Goal: Task Accomplishment & Management: Manage account settings

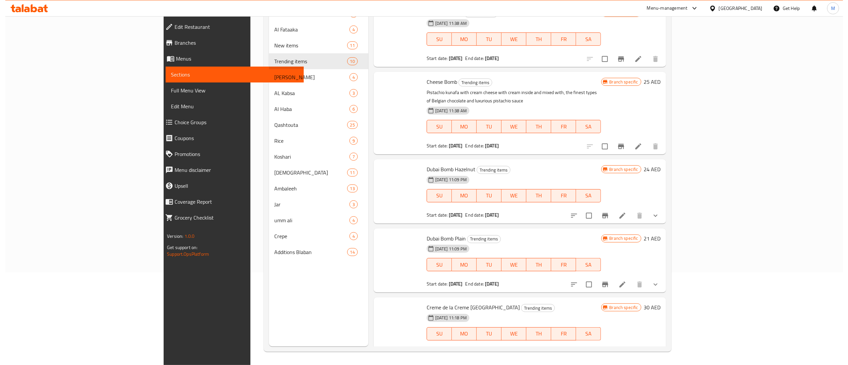
scroll to position [362, 0]
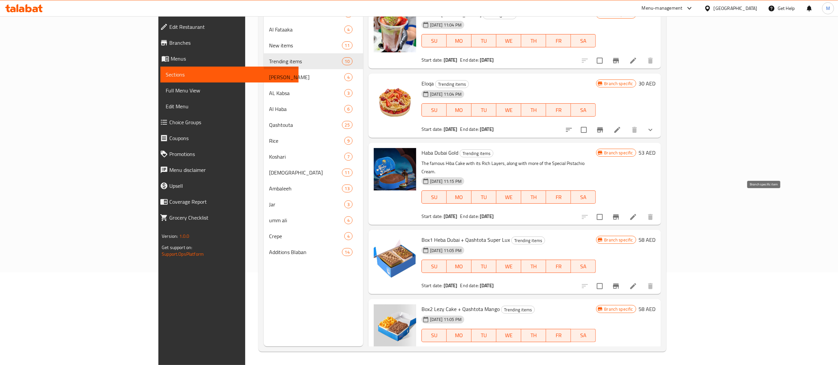
click at [624, 209] on button "Branch-specific-item" at bounding box center [616, 217] width 16 height 16
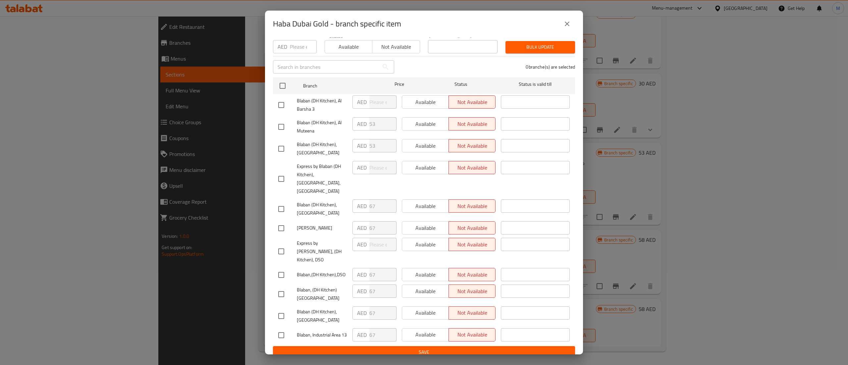
scroll to position [0, 0]
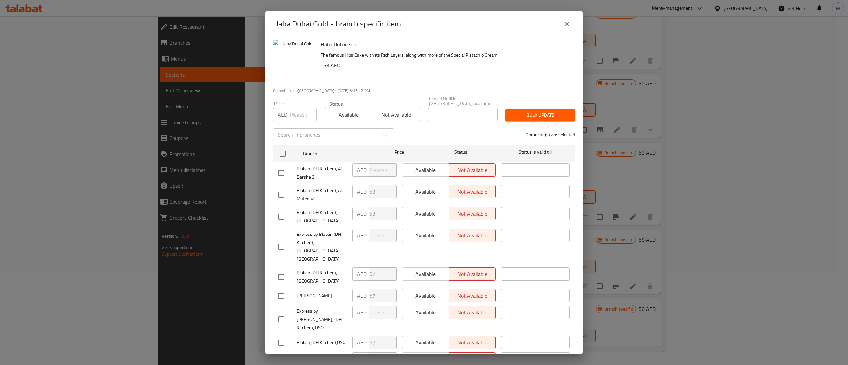
click at [568, 24] on icon "close" at bounding box center [567, 24] width 8 height 8
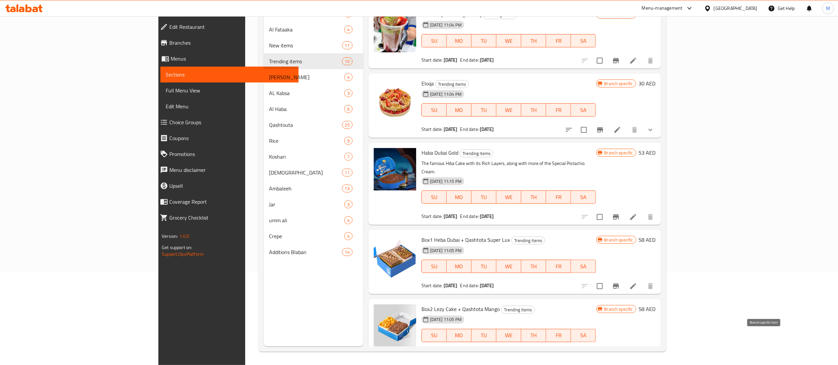
click at [620, 352] on icon "Branch-specific-item" at bounding box center [616, 356] width 8 height 8
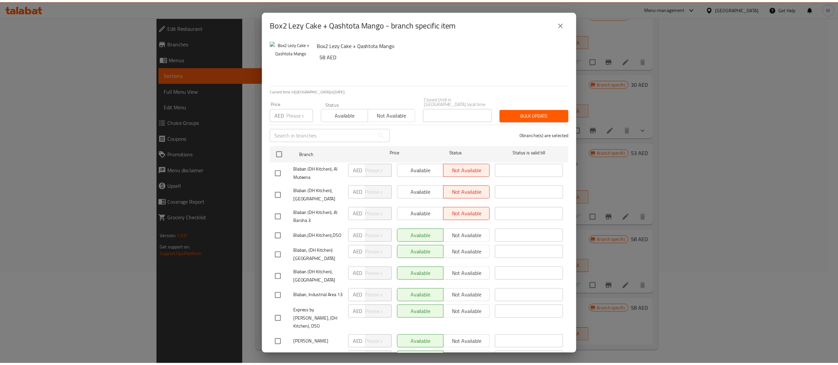
scroll to position [68, 0]
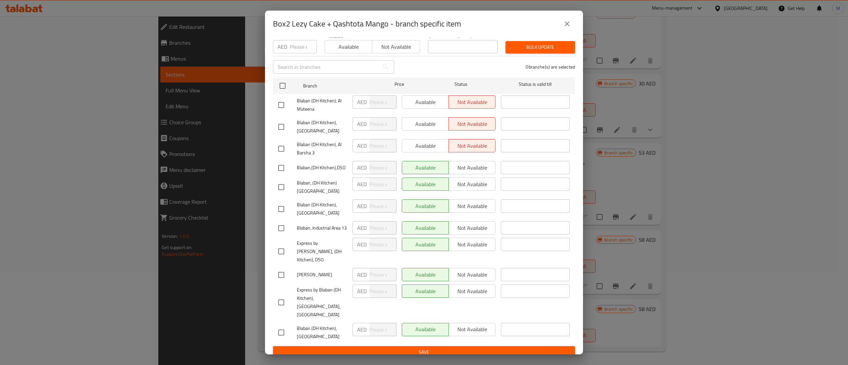
click at [567, 21] on icon "close" at bounding box center [567, 24] width 8 height 8
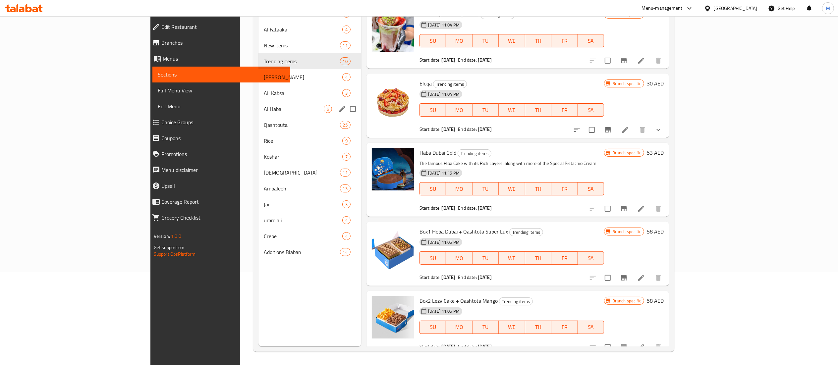
scroll to position [0, 0]
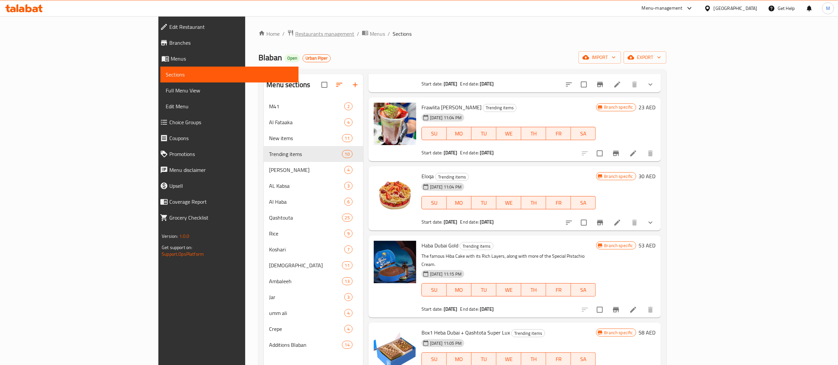
click at [295, 36] on span "Restaurants management" at bounding box center [324, 34] width 59 height 8
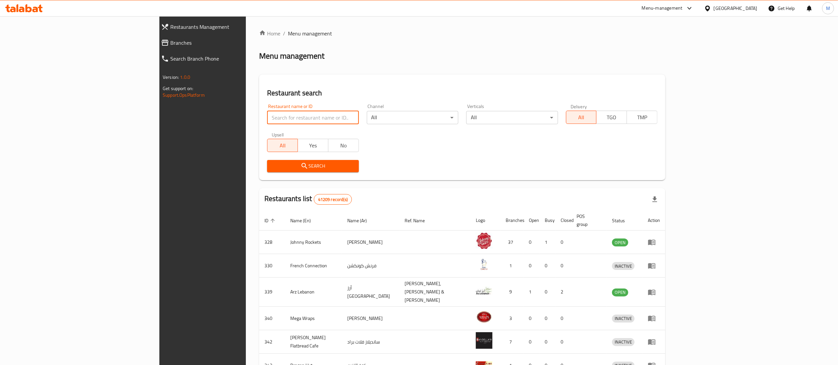
click at [267, 119] on input "search" at bounding box center [312, 117] width 91 height 13
type input "blaban"
click button "Search" at bounding box center [312, 166] width 91 height 12
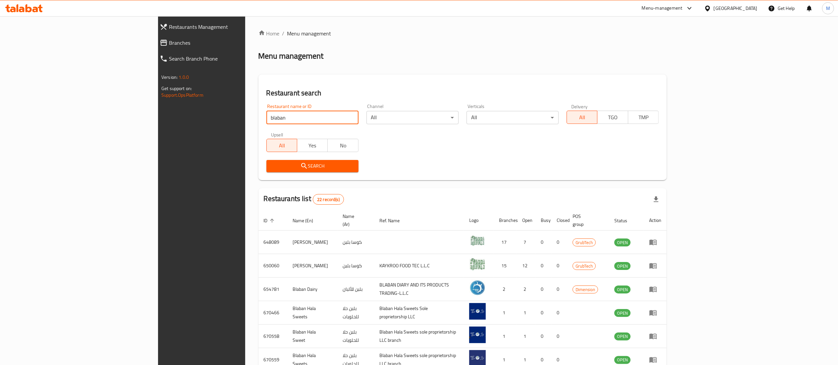
scroll to position [129, 0]
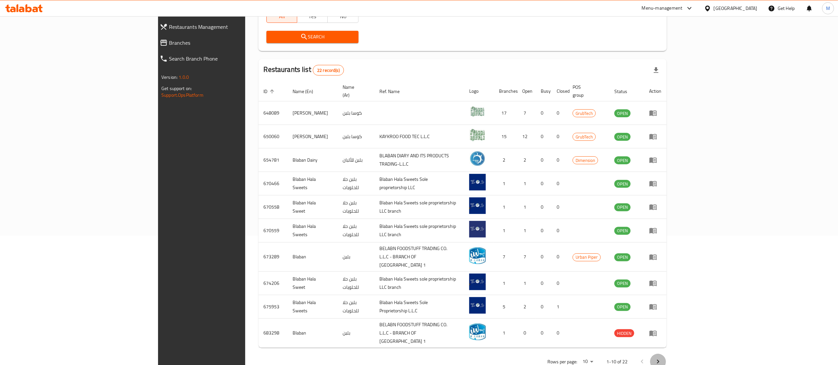
click at [662, 358] on icon "Next page" at bounding box center [658, 362] width 8 height 8
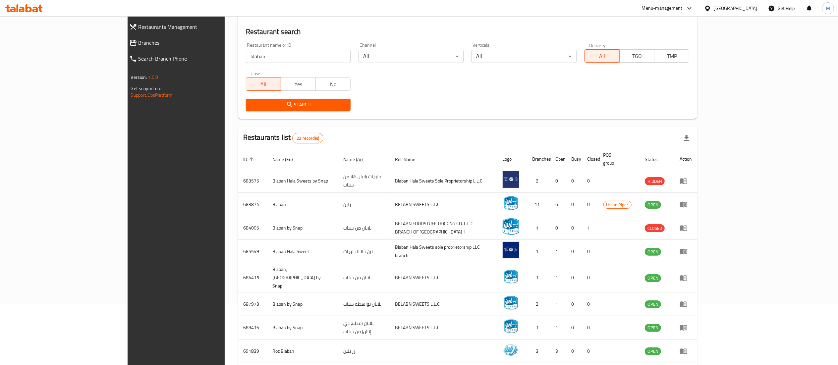
scroll to position [0, 0]
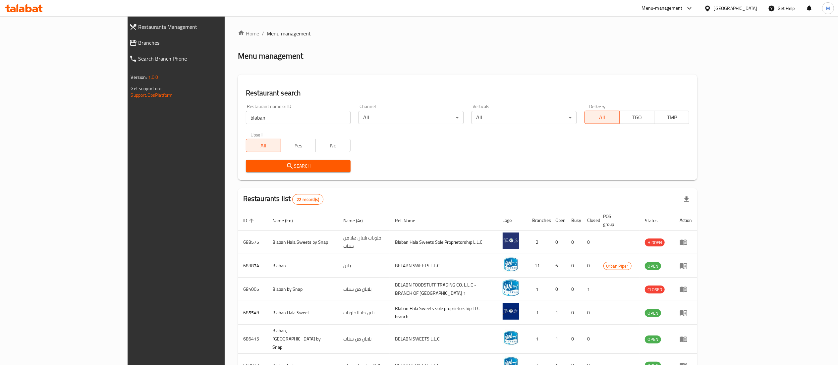
click at [246, 120] on input "blaban" at bounding box center [298, 117] width 105 height 13
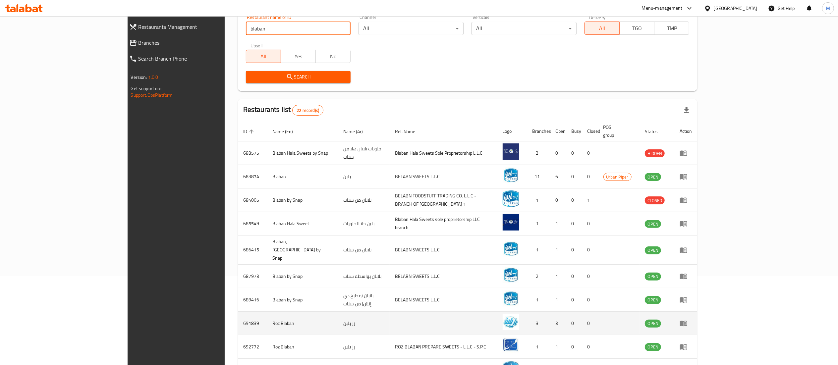
scroll to position [129, 0]
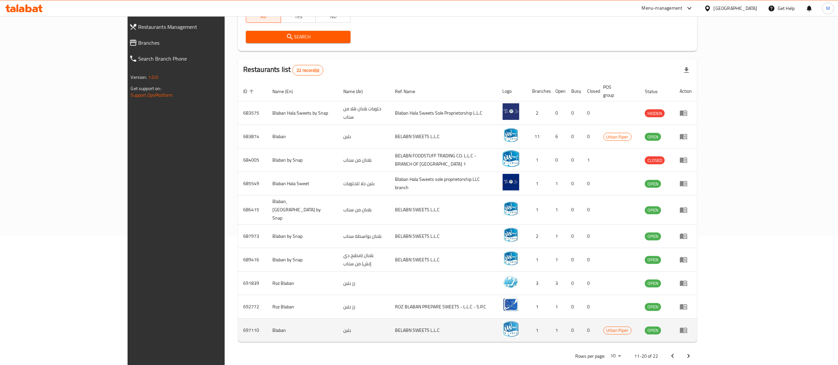
click at [688, 326] on icon "enhanced table" at bounding box center [684, 330] width 8 height 8
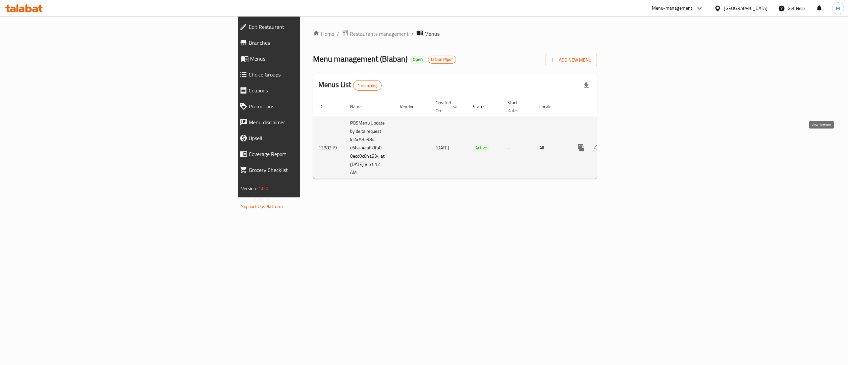
click at [632, 145] on icon "enhanced table" at bounding box center [629, 148] width 6 height 6
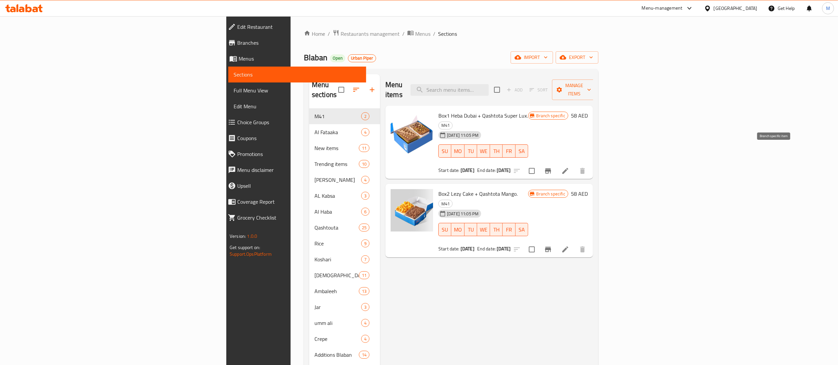
click at [552, 167] on icon "Branch-specific-item" at bounding box center [548, 171] width 8 height 8
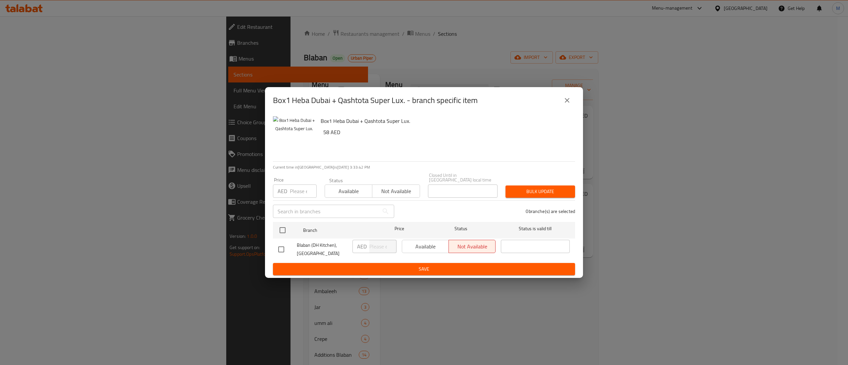
click at [279, 247] on input "checkbox" at bounding box center [281, 250] width 14 height 14
checkbox input "true"
click at [350, 188] on span "Available" at bounding box center [349, 192] width 42 height 10
click at [567, 100] on icon "close" at bounding box center [567, 100] width 5 height 5
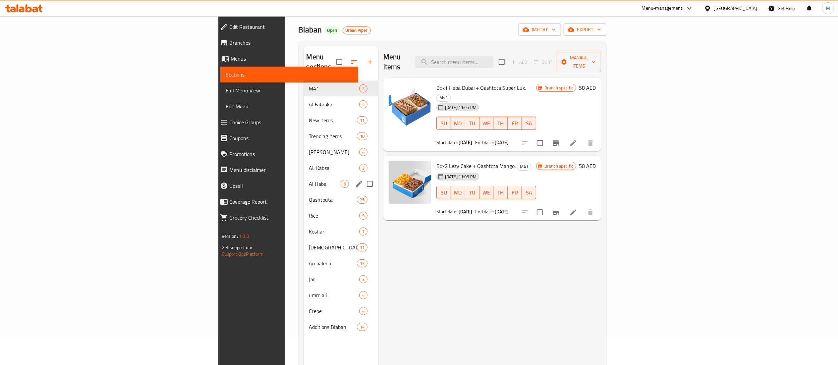
scroll to position [30, 0]
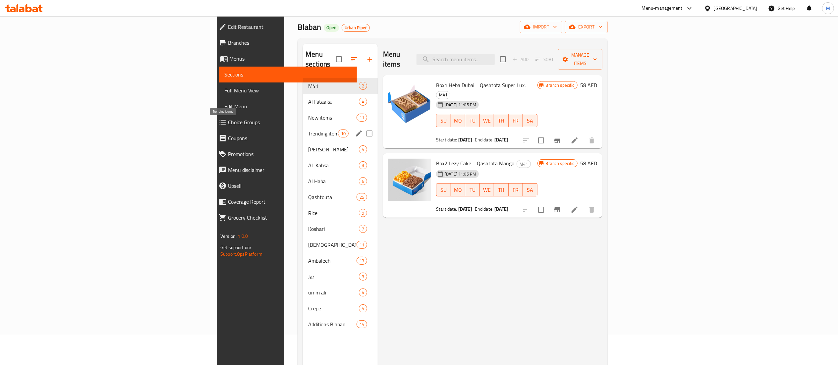
click at [308, 130] on span "Trending items" at bounding box center [323, 134] width 30 height 8
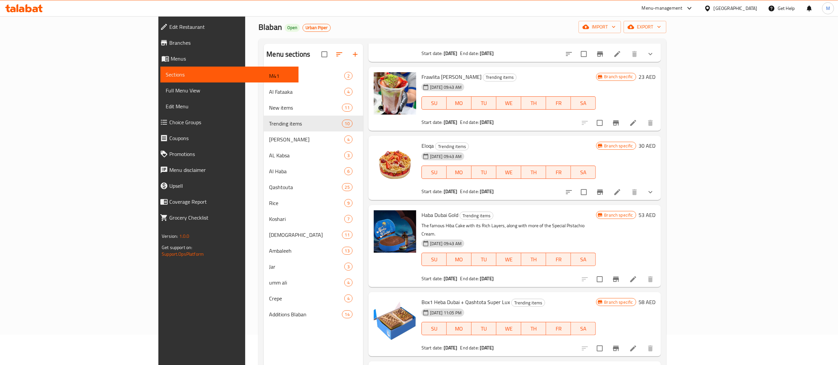
scroll to position [93, 0]
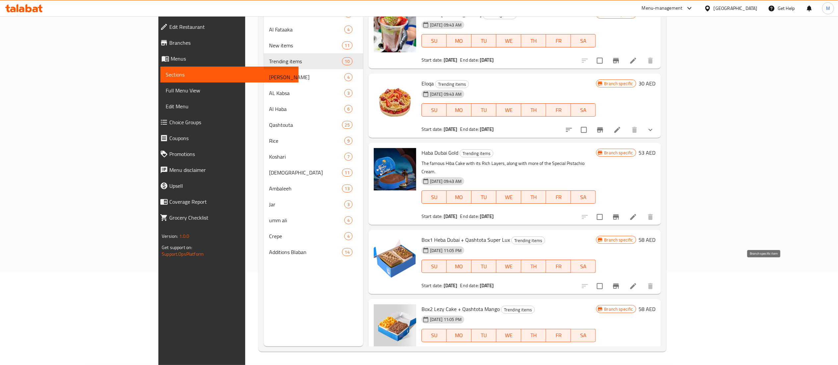
click at [624, 278] on button "Branch-specific-item" at bounding box center [616, 286] width 16 height 16
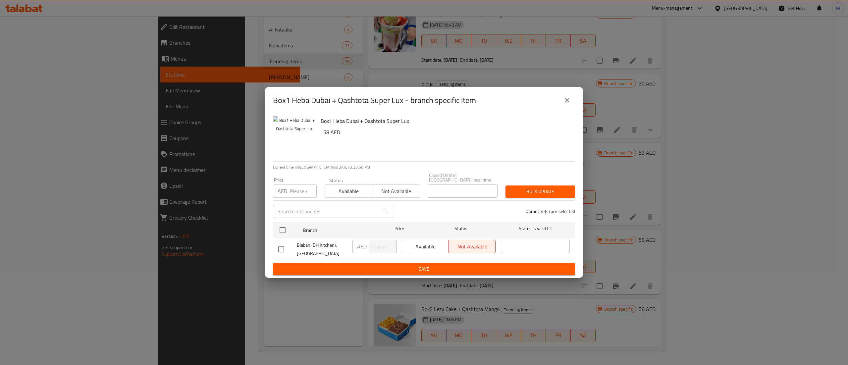
click at [339, 192] on span "Available" at bounding box center [349, 192] width 42 height 10
click at [281, 249] on input "checkbox" at bounding box center [281, 250] width 14 height 14
checkbox input "true"
click at [429, 251] on span "Available" at bounding box center [425, 247] width 41 height 10
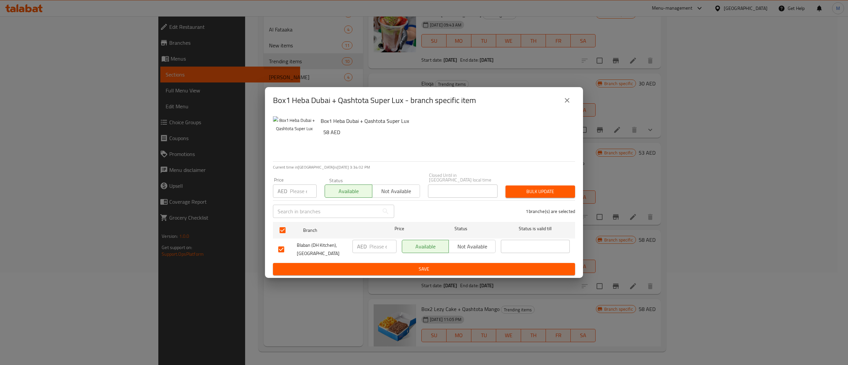
click at [442, 265] on span "Save" at bounding box center [424, 269] width 292 height 8
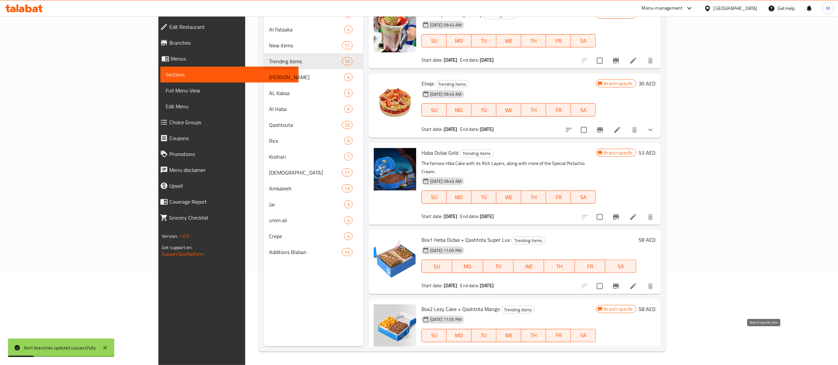
click at [619, 353] on icon "Branch-specific-item" at bounding box center [616, 355] width 6 height 5
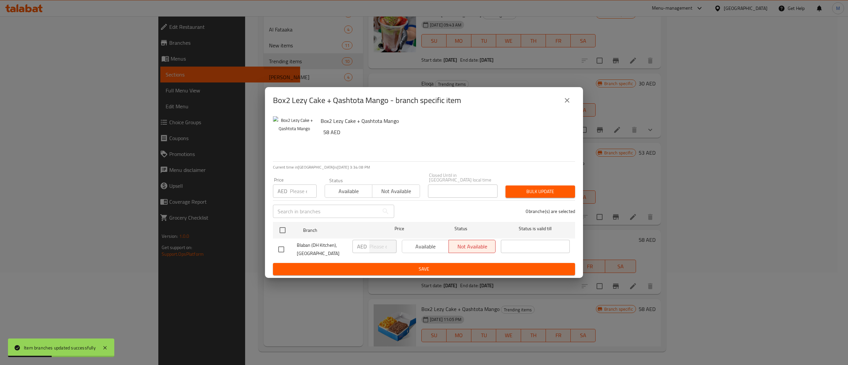
click at [284, 249] on input "checkbox" at bounding box center [281, 250] width 14 height 14
checkbox input "true"
click at [421, 245] on span "Available" at bounding box center [425, 247] width 41 height 10
click at [451, 266] on span "Save" at bounding box center [424, 269] width 292 height 8
